Goal: Contribute content

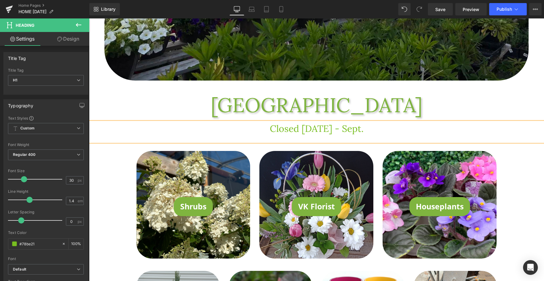
click at [375, 130] on h1 "Closed [DATE] - Sept." at bounding box center [316, 128] width 455 height 13
click at [431, 11] on link "Save" at bounding box center [440, 9] width 25 height 12
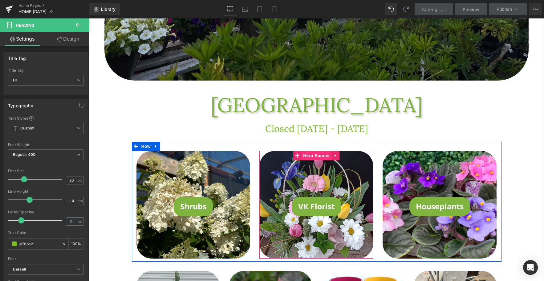
click at [311, 157] on span "Hero Banner" at bounding box center [316, 155] width 30 height 9
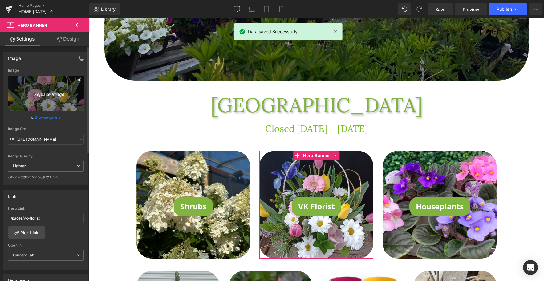
click at [45, 94] on icon "Replace Image" at bounding box center [45, 94] width 49 height 8
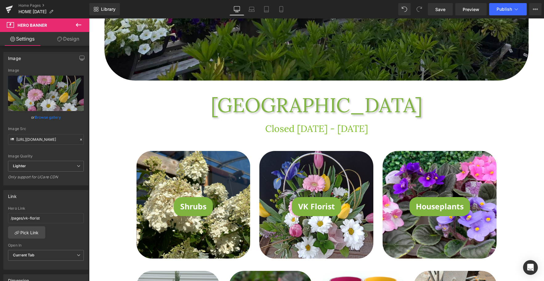
type input "C:\fakepath\Vase 1.png"
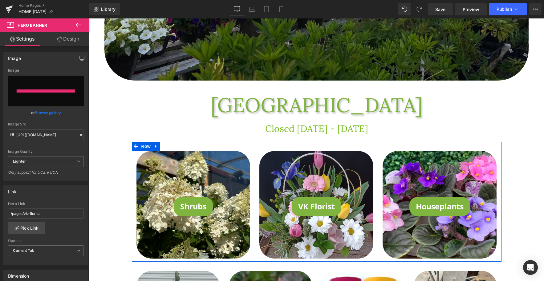
type input "[URL][DOMAIN_NAME]"
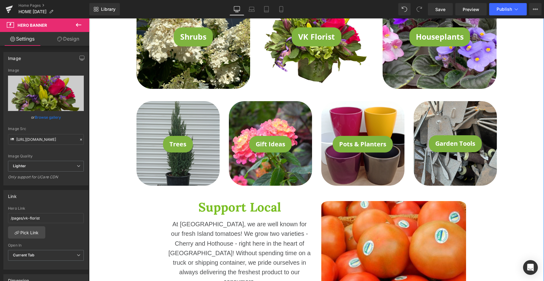
scroll to position [467, 0]
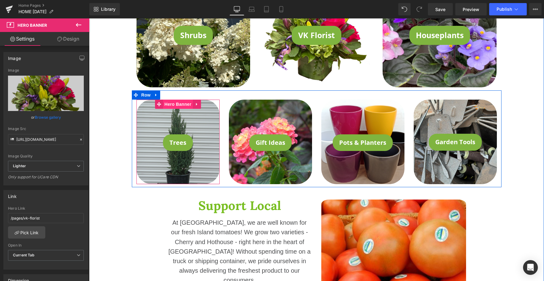
click at [177, 106] on span "Hero Banner" at bounding box center [178, 104] width 30 height 9
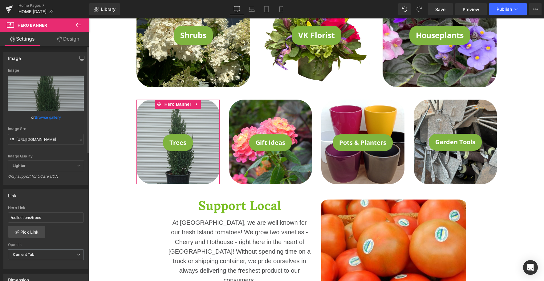
click at [49, 118] on link "Browse gallery" at bounding box center [48, 117] width 26 height 11
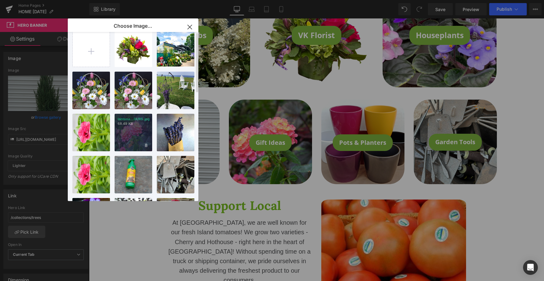
scroll to position [0, 0]
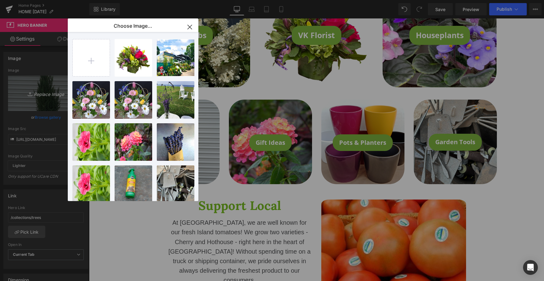
click at [35, 0] on div "Hero Banner You are previewing how the will restyle your page. You can not edit…" at bounding box center [272, 0] width 544 height 0
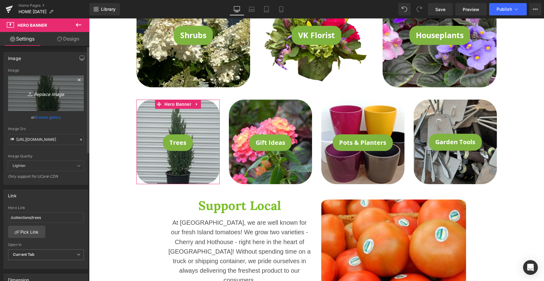
click at [44, 95] on icon "Replace Image" at bounding box center [45, 94] width 49 height 8
type input "C:\fakepath\IMG_5533.jpeg"
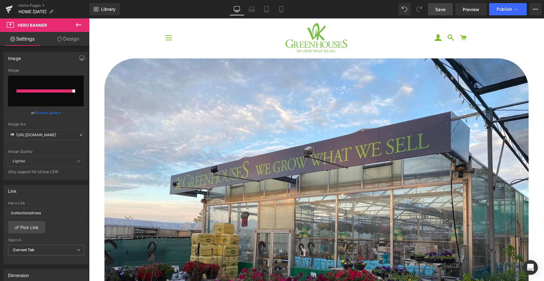
click at [439, 9] on span "Save" at bounding box center [440, 9] width 10 height 6
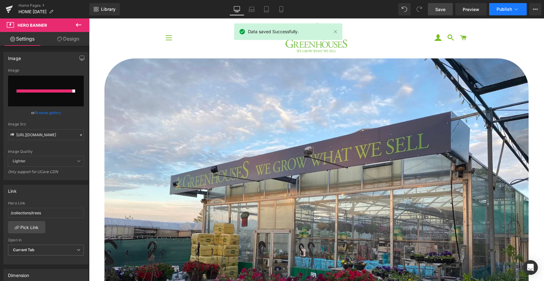
click at [502, 10] on span "Publish" at bounding box center [503, 9] width 15 height 5
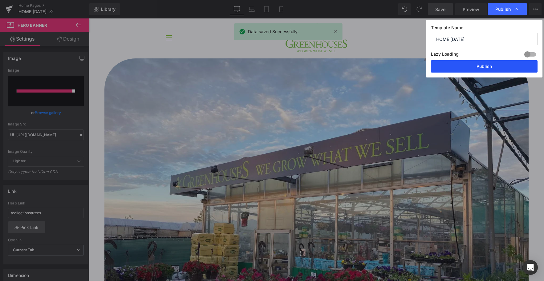
click at [474, 67] on button "Publish" at bounding box center [484, 66] width 107 height 12
